Goal: Task Accomplishment & Management: Use online tool/utility

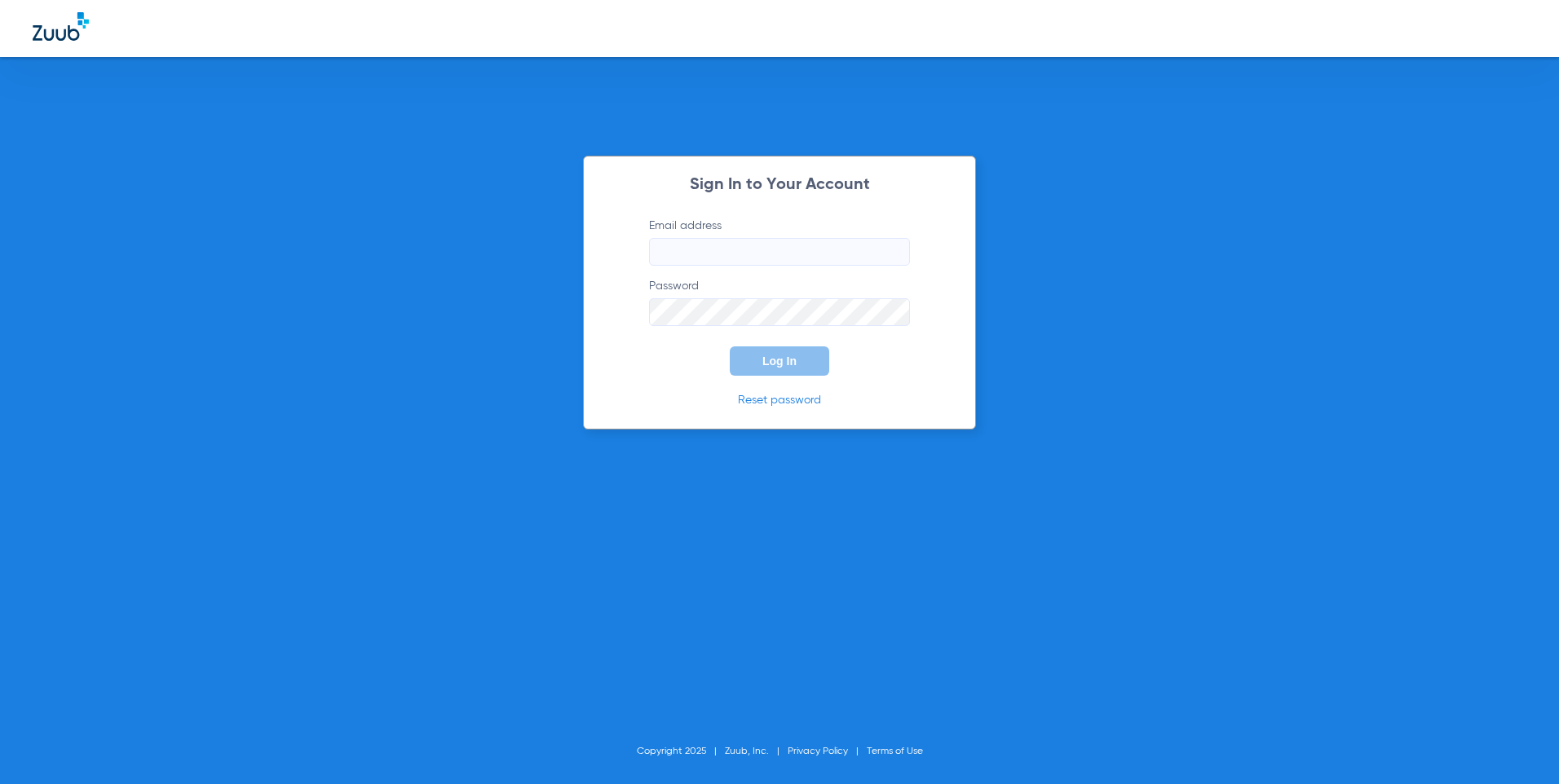
type input "[EMAIL_ADDRESS][DOMAIN_NAME]"
click at [782, 363] on span "Log In" at bounding box center [780, 360] width 34 height 13
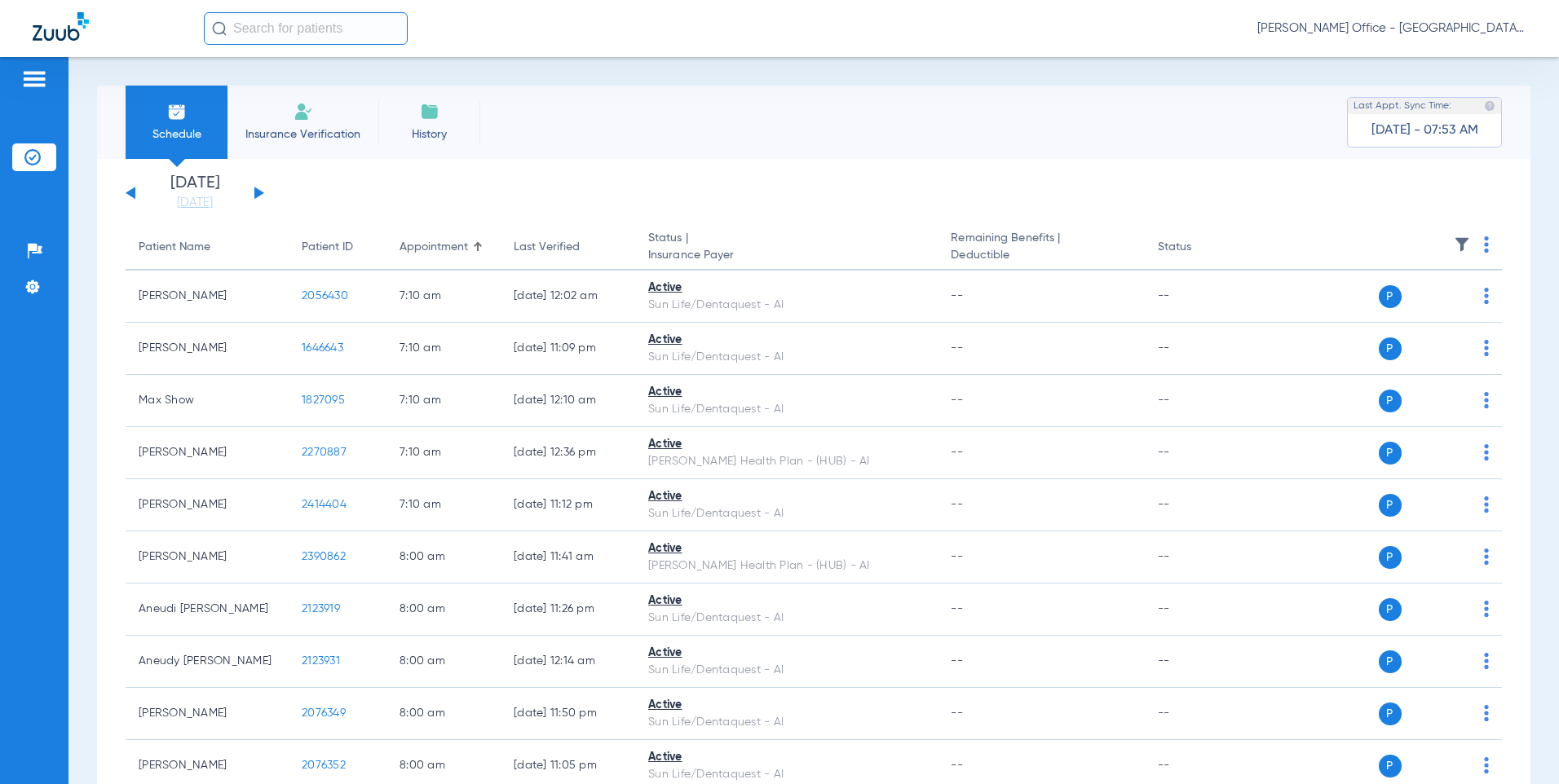
click at [257, 192] on button at bounding box center [260, 193] width 10 height 12
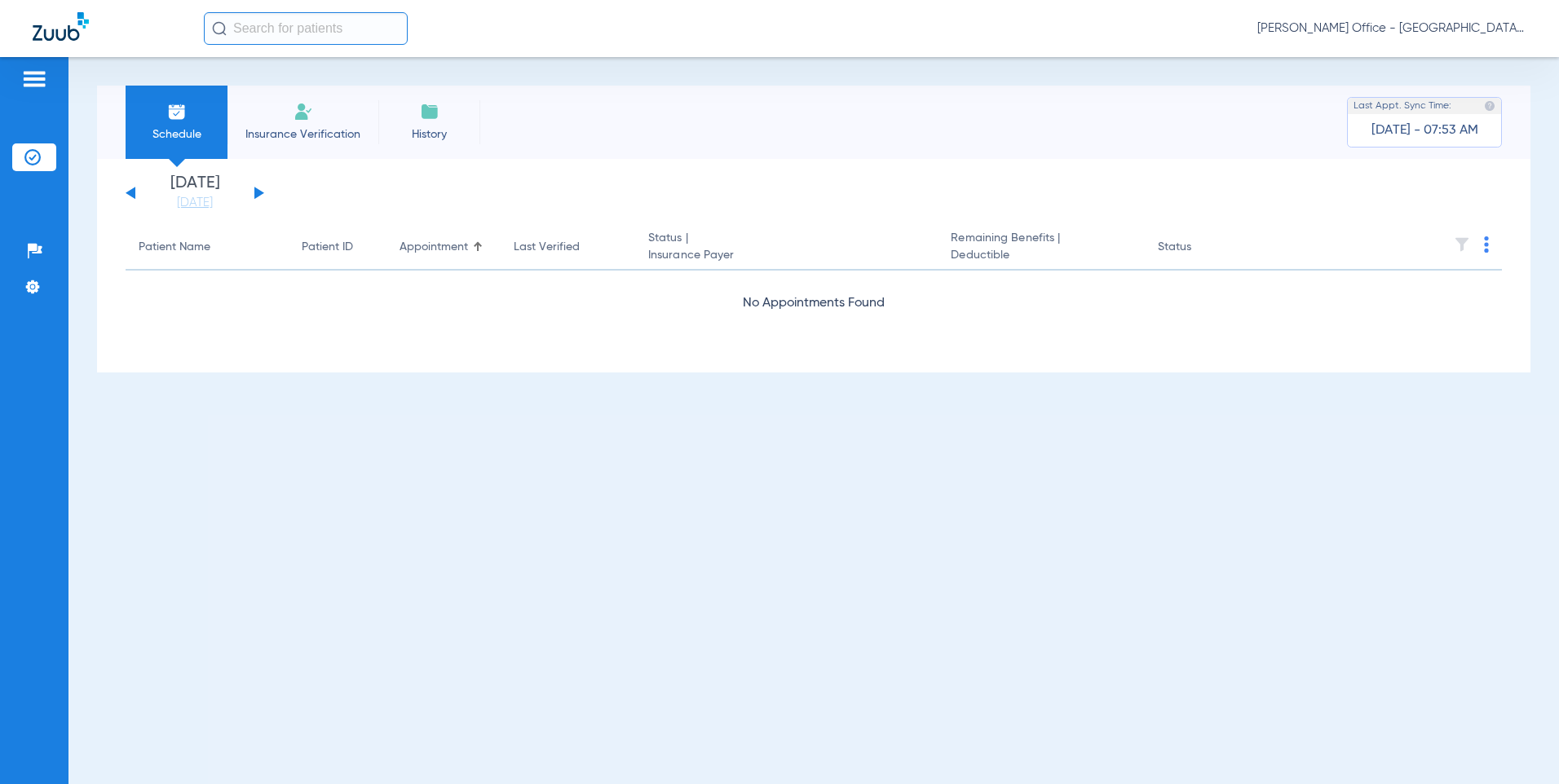
click at [257, 193] on button at bounding box center [260, 193] width 10 height 12
click at [258, 191] on button at bounding box center [260, 193] width 10 height 12
click at [1487, 246] on img at bounding box center [1486, 244] width 5 height 16
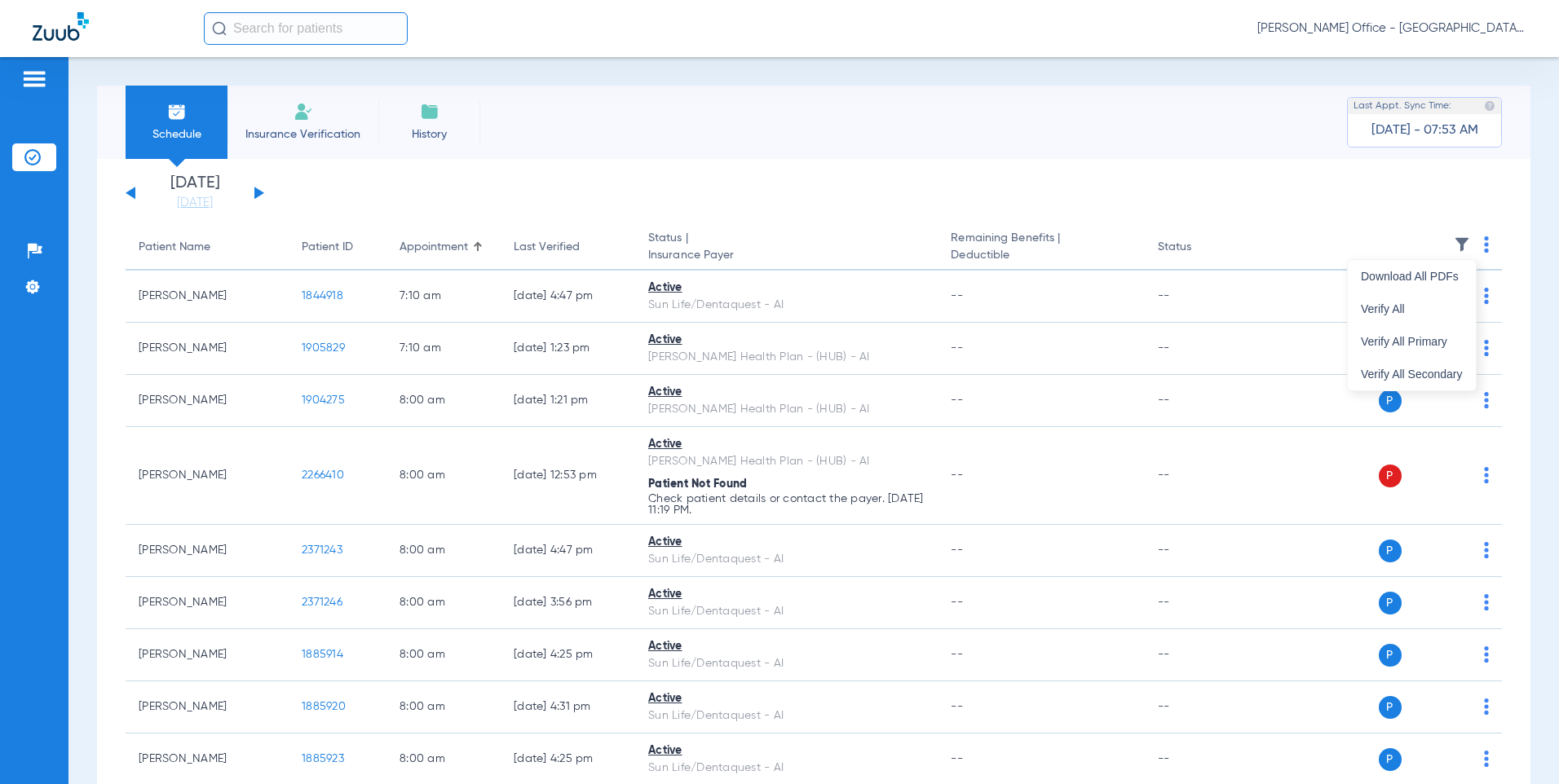
click at [1335, 176] on div at bounding box center [780, 392] width 1559 height 784
click at [1470, 248] on th at bounding box center [1379, 248] width 248 height 46
click at [1484, 247] on img at bounding box center [1486, 244] width 5 height 16
click at [1404, 301] on button "Verify All" at bounding box center [1412, 308] width 128 height 33
click at [567, 9] on div "[PERSON_NAME] Office - [GEOGRAPHIC_DATA]" at bounding box center [780, 28] width 1559 height 57
